Goal: Information Seeking & Learning: Learn about a topic

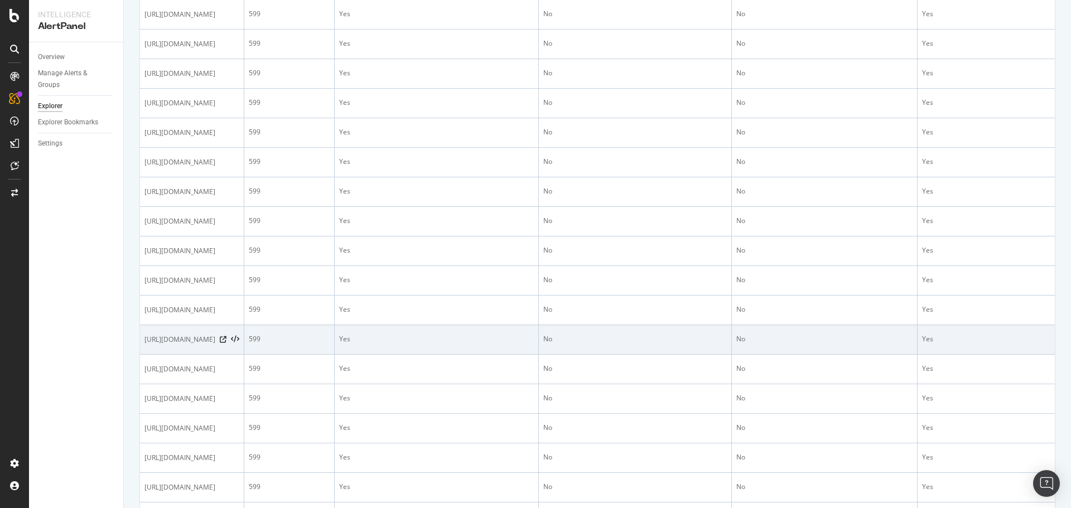
scroll to position [335, 0]
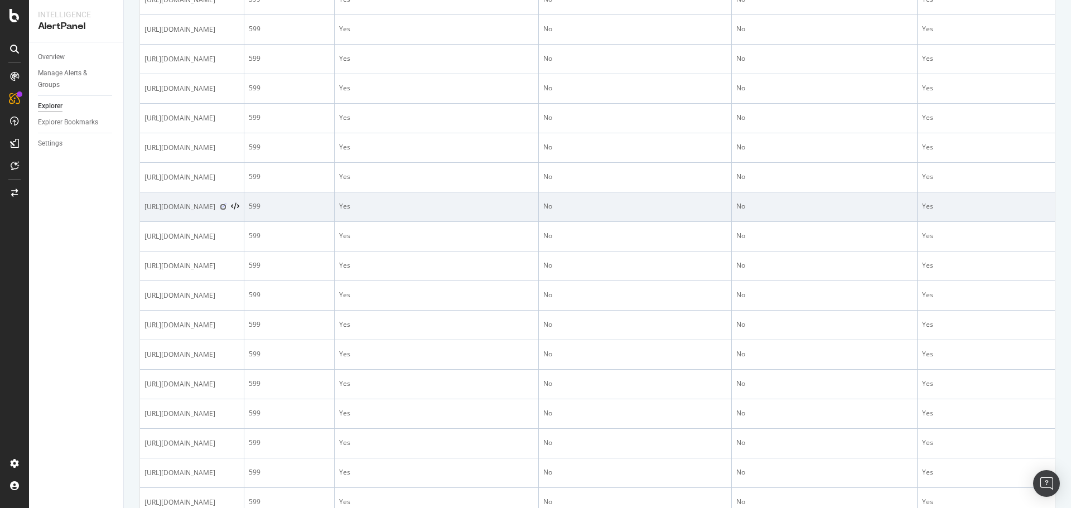
click at [227, 205] on icon at bounding box center [223, 207] width 7 height 7
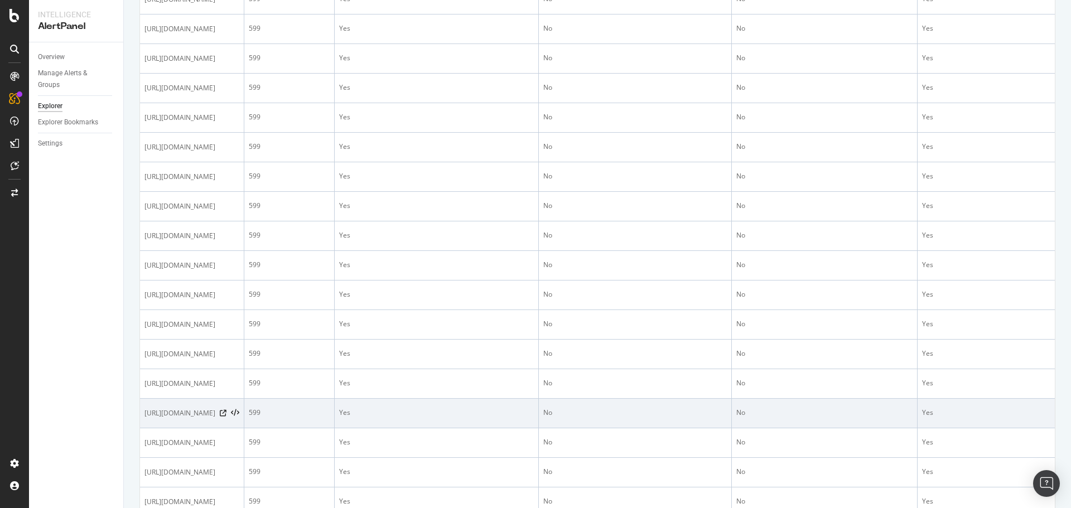
scroll to position [835, 0]
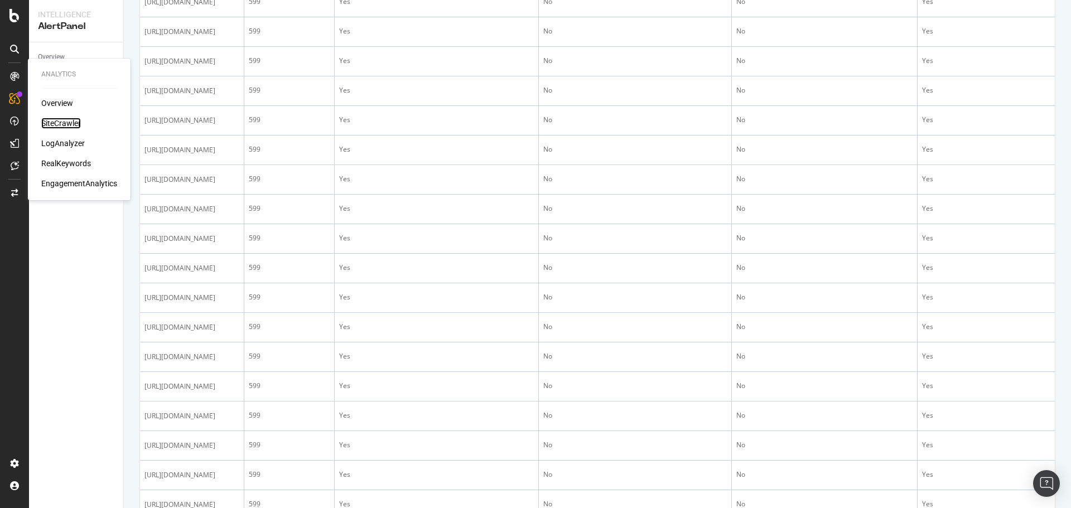
click at [56, 122] on div "SiteCrawler" at bounding box center [61, 123] width 40 height 11
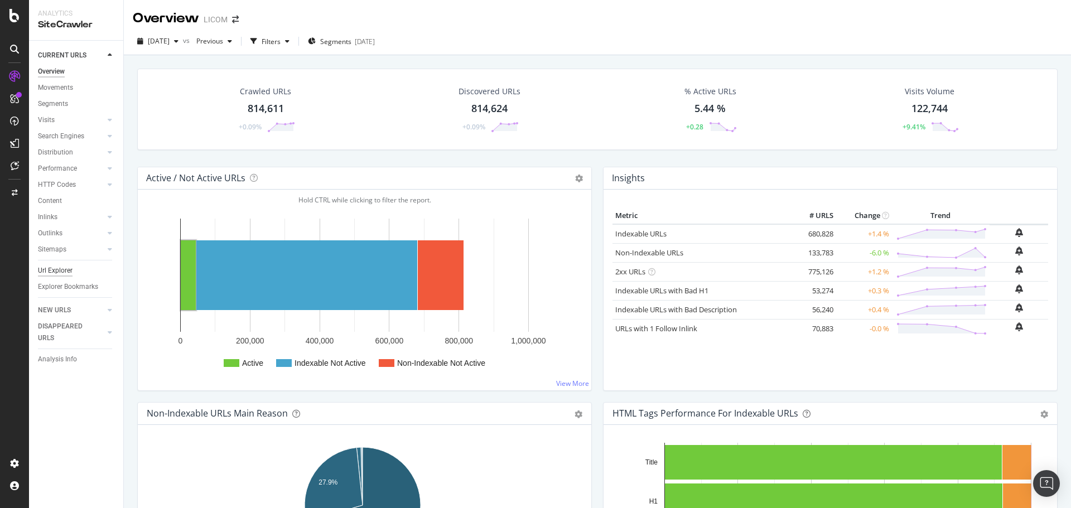
click at [61, 272] on div "Url Explorer" at bounding box center [55, 271] width 35 height 12
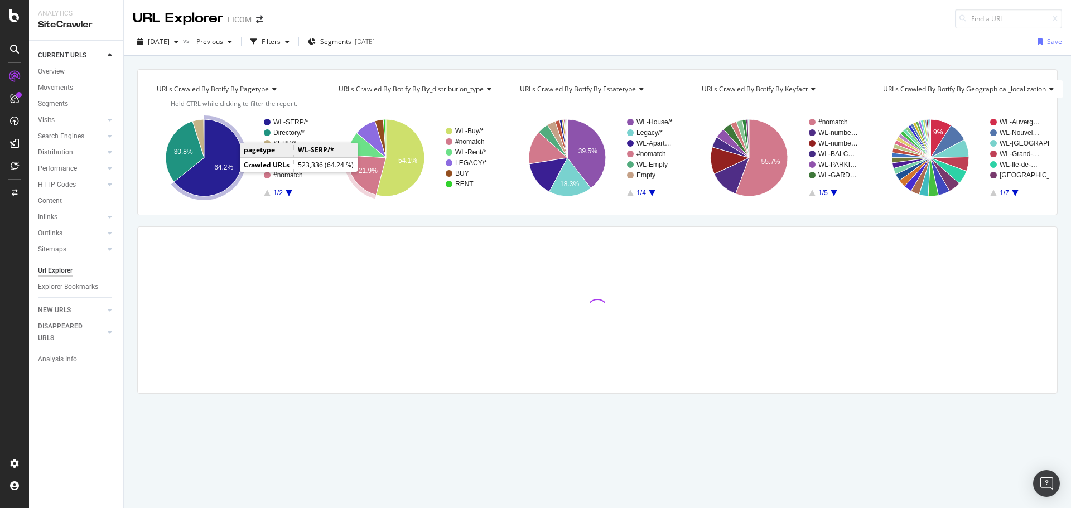
click at [225, 170] on text "64.2%" at bounding box center [223, 167] width 19 height 8
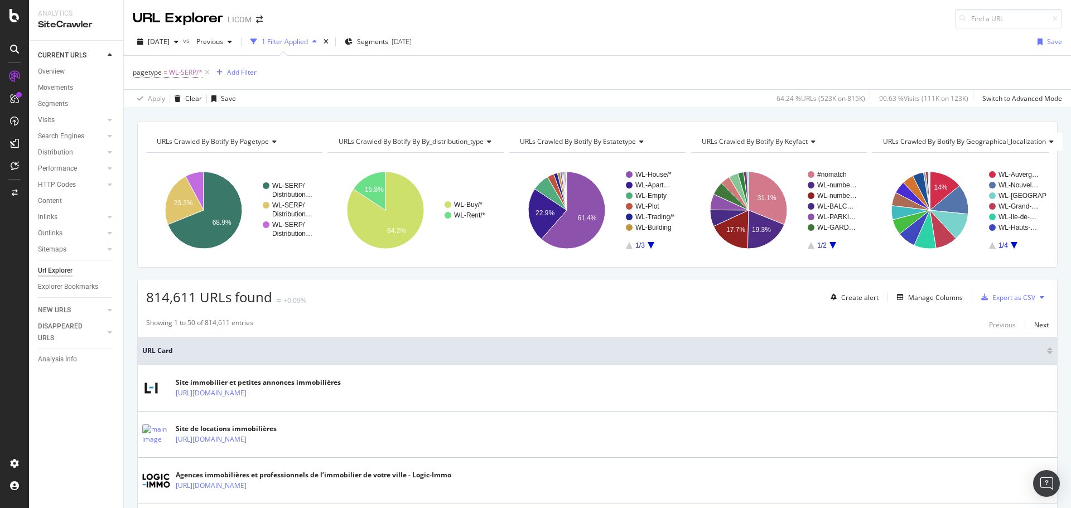
click at [648, 244] on icon "A chart." at bounding box center [651, 245] width 7 height 7
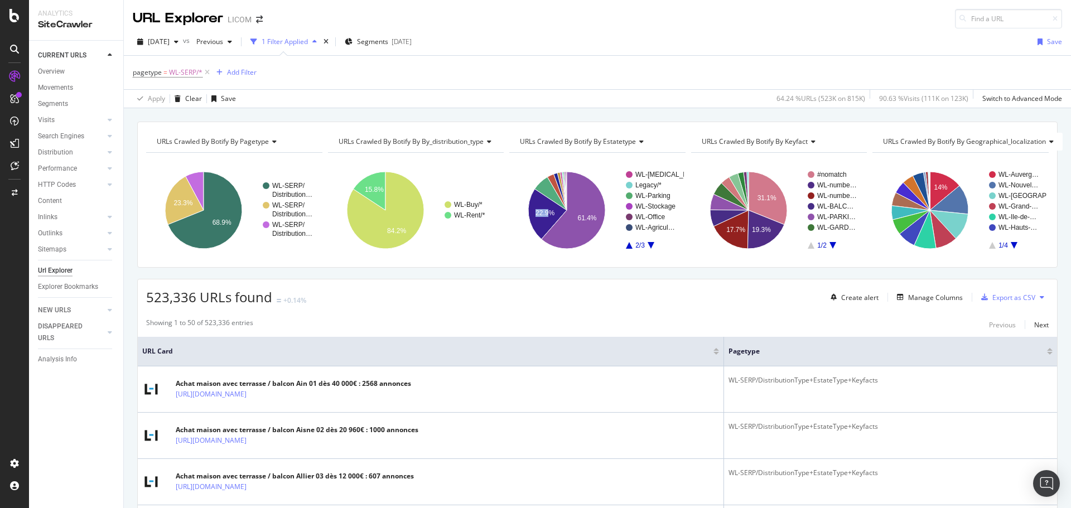
click at [648, 244] on icon "A chart." at bounding box center [651, 245] width 7 height 7
click at [622, 247] on rect "A chart." at bounding box center [596, 210] width 175 height 97
click at [627, 246] on icon "A chart." at bounding box center [629, 245] width 7 height 7
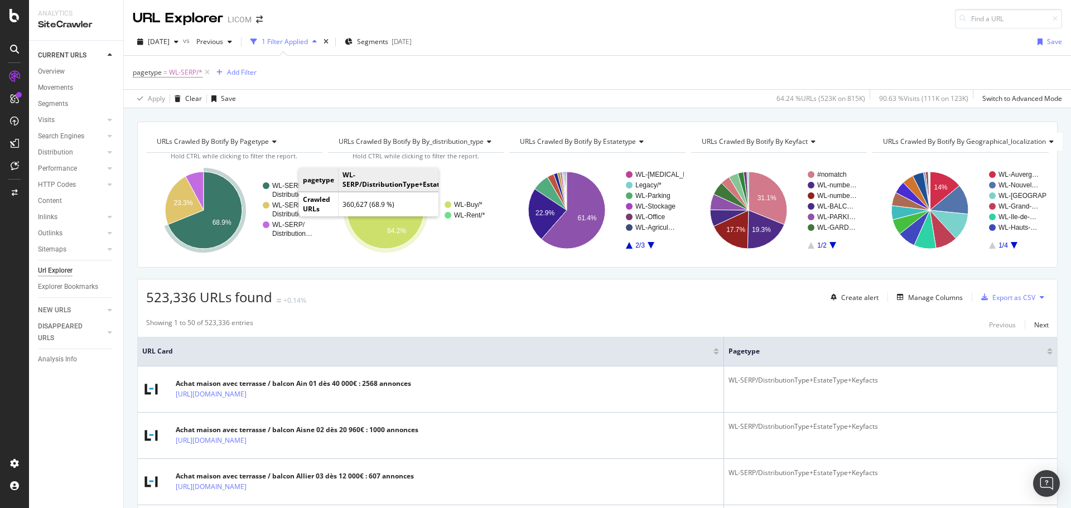
click at [287, 190] on rect "A chart." at bounding box center [292, 190] width 40 height 16
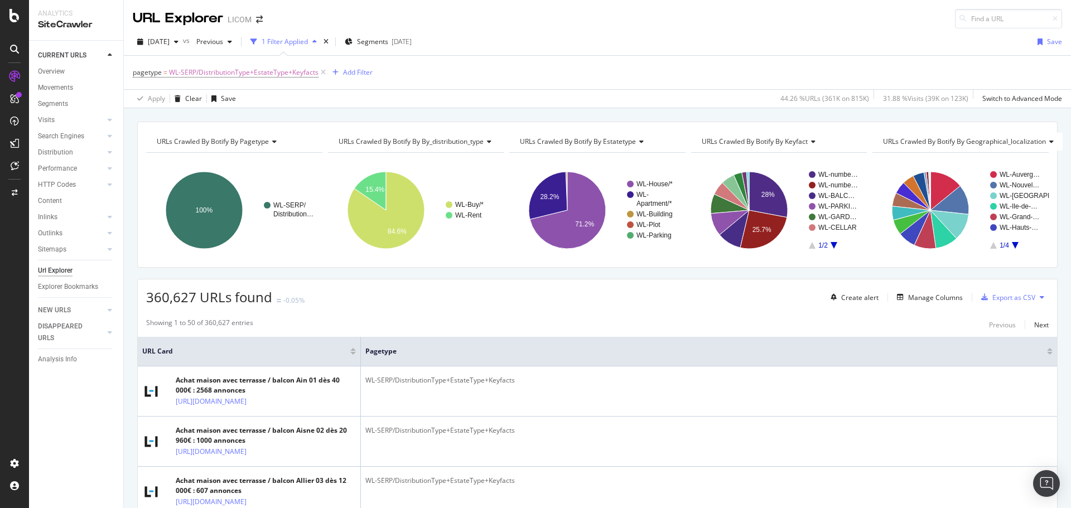
click at [831, 242] on icon "A chart." at bounding box center [834, 245] width 7 height 7
click at [972, 137] on span "URLs Crawled By Botify By geographical_localization" at bounding box center [964, 141] width 163 height 9
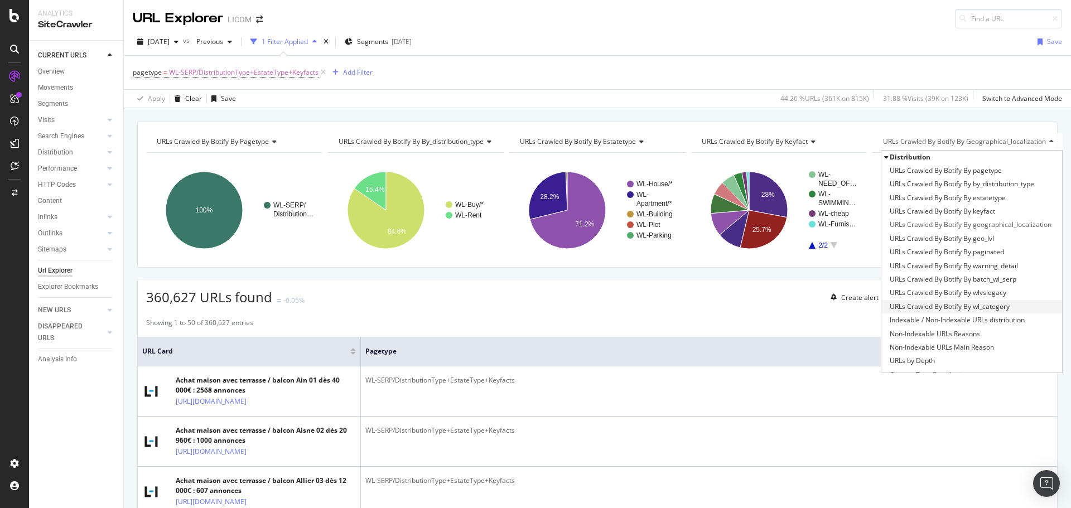
click at [1003, 308] on span "URLs Crawled By Botify By wl_category" at bounding box center [950, 306] width 120 height 11
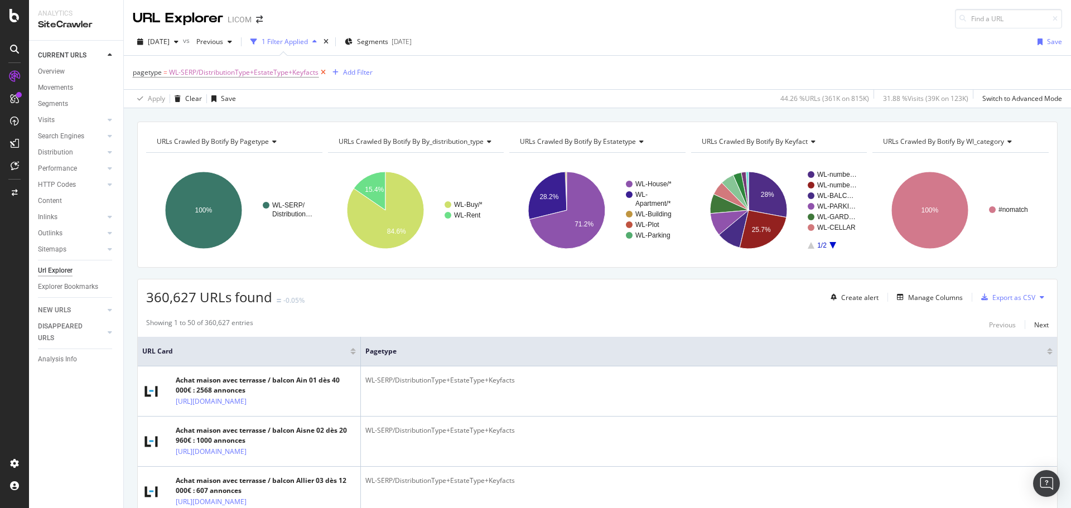
click at [323, 73] on icon at bounding box center [323, 72] width 9 height 11
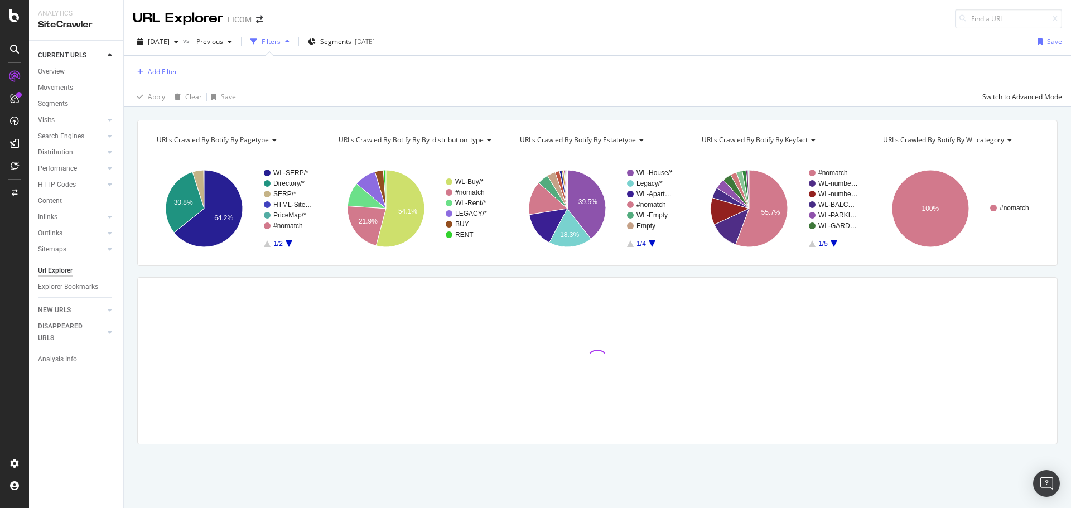
click at [984, 141] on span "URLs Crawled By Botify By wl_category" at bounding box center [943, 139] width 121 height 9
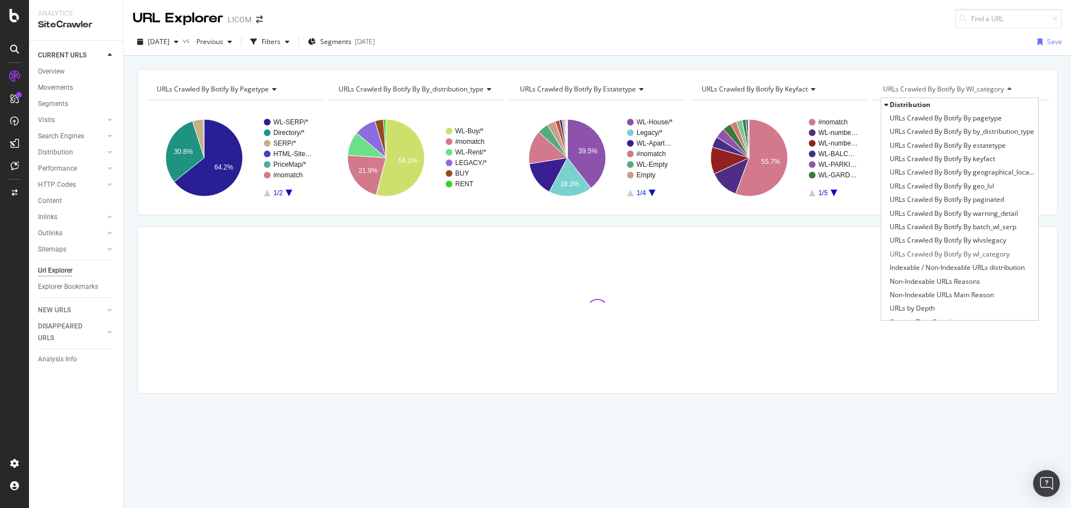
click at [1049, 216] on div "URLs Crawled By Botify By pagetype Chart (by Value) Table Expand Export as CSV …" at bounding box center [597, 251] width 947 height 364
